Goal: Navigation & Orientation: Understand site structure

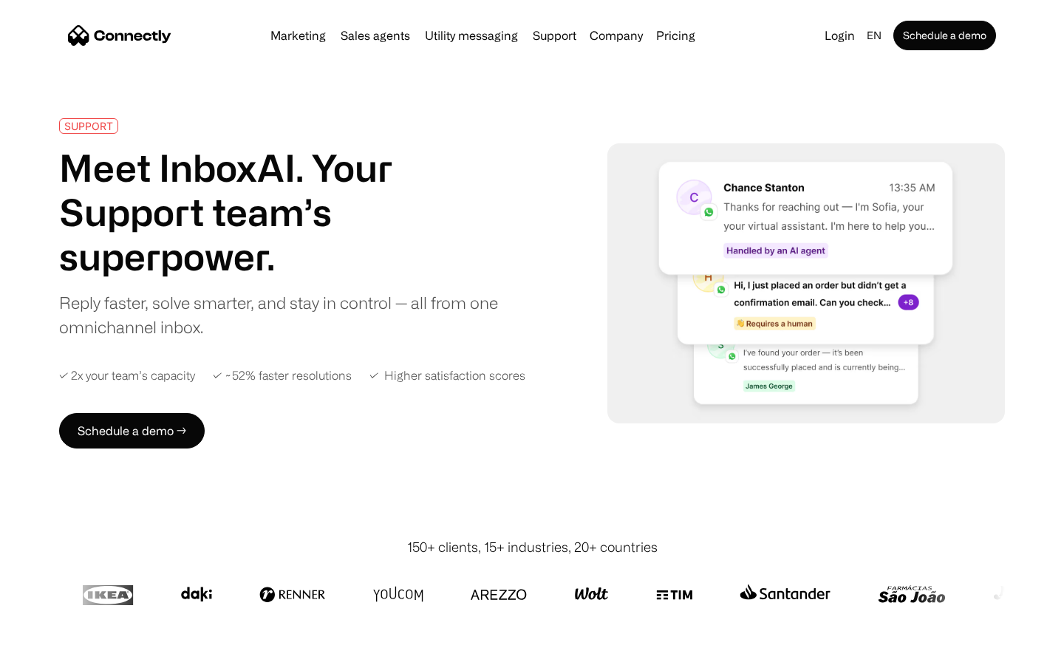
scroll to position [5800, 0]
